Goal: Transaction & Acquisition: Purchase product/service

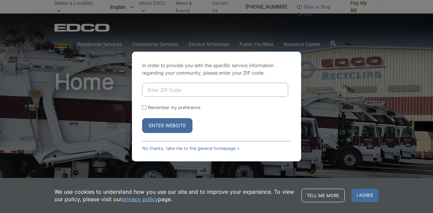
click at [208, 147] on link "No thanks, take me to the general homepage >" at bounding box center [190, 148] width 97 height 5
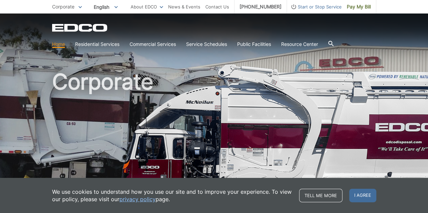
click at [355, 7] on span "Pay My Bill" at bounding box center [359, 6] width 24 height 7
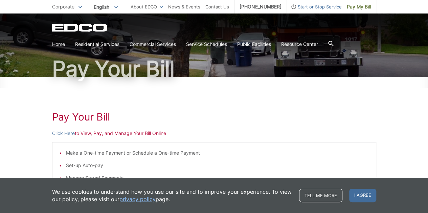
scroll to position [68, 0]
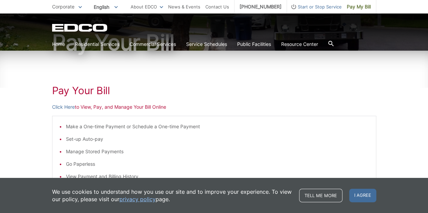
click at [134, 109] on p "Click Here to View, Pay, and Manage Your Bill Online" at bounding box center [214, 106] width 324 height 7
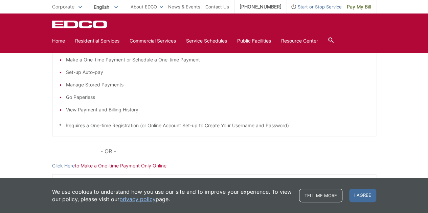
scroll to position [135, 0]
click at [351, 192] on span "I agree" at bounding box center [362, 196] width 27 height 14
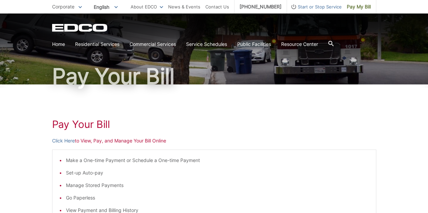
scroll to position [34, 0]
click at [56, 140] on link "Click Here" at bounding box center [63, 140] width 23 height 7
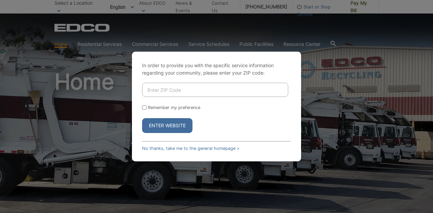
click at [236, 89] on input "Enter ZIP Code" at bounding box center [215, 90] width 146 height 14
type input "92021"
click at [142, 118] on button "Enter Website" at bounding box center [167, 125] width 50 height 15
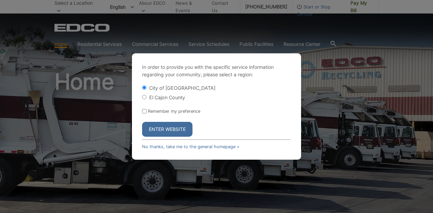
click at [145, 96] on input "El Cajon County" at bounding box center [144, 97] width 4 height 4
radio input "true"
click at [164, 129] on button "Enter Website" at bounding box center [167, 129] width 50 height 15
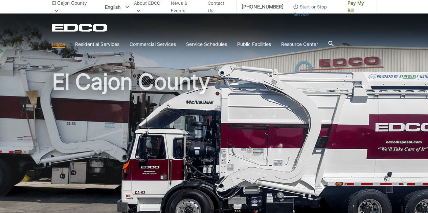
click at [31, 66] on picture at bounding box center [214, 148] width 428 height 169
click at [362, 10] on span "Pay My Bill" at bounding box center [358, 6] width 23 height 15
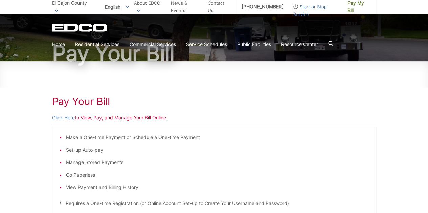
scroll to position [68, 0]
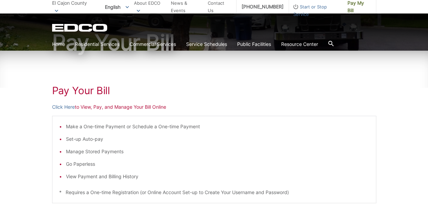
click at [68, 107] on link "Click Here" at bounding box center [63, 106] width 23 height 7
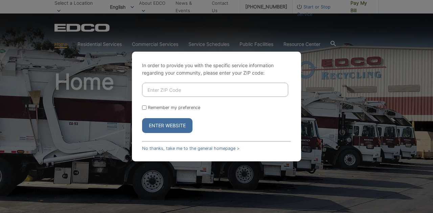
click at [194, 149] on link "No thanks, take me to the general homepage >" at bounding box center [190, 148] width 97 height 5
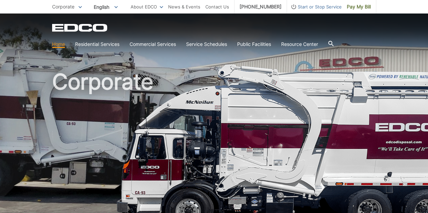
click at [351, 7] on span "Pay My Bill" at bounding box center [359, 6] width 24 height 7
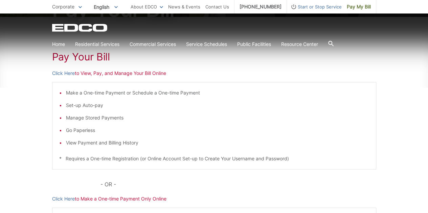
scroll to position [68, 0]
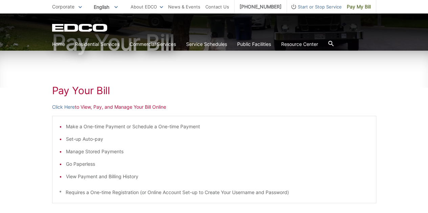
click at [68, 107] on link "Click Here" at bounding box center [63, 106] width 23 height 7
